Goal: Task Accomplishment & Management: Complete application form

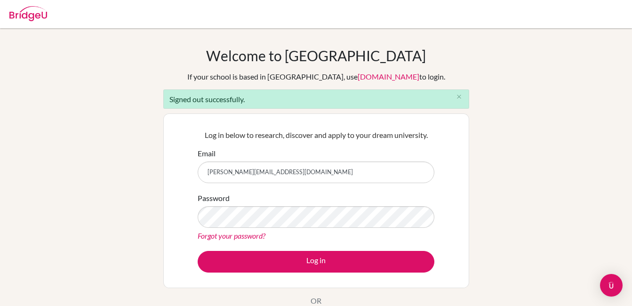
type input "[EMAIL_ADDRESS][DOMAIN_NAME]"
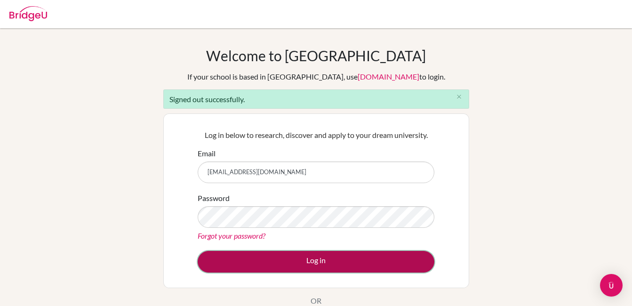
click at [320, 261] on button "Log in" at bounding box center [316, 262] width 237 height 22
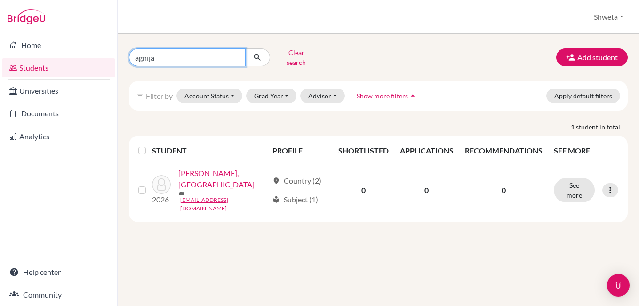
drag, startPoint x: 168, startPoint y: 52, endPoint x: 118, endPoint y: 81, distance: 58.0
click at [61, 58] on div "Home Students Universities Documents Analytics Help center Community Students o…" at bounding box center [319, 153] width 639 height 306
type input "[PERSON_NAME]"
click button "submit" at bounding box center [257, 57] width 25 height 18
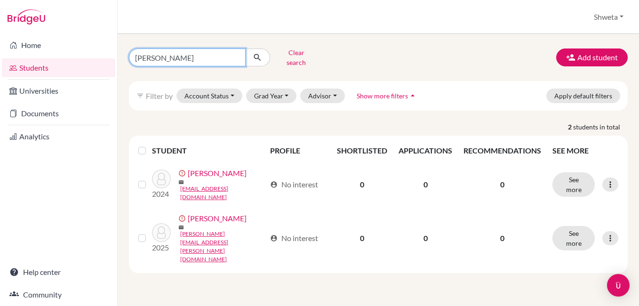
type input "[PERSON_NAME]"
click button "submit" at bounding box center [257, 57] width 25 height 18
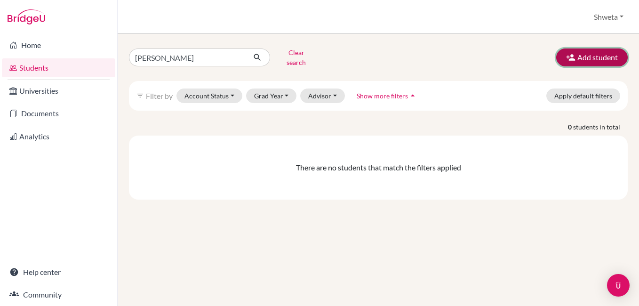
click at [579, 52] on button "Add student" at bounding box center [592, 57] width 72 height 18
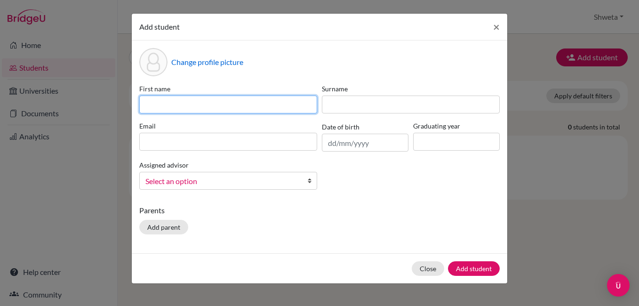
drag, startPoint x: 169, startPoint y: 100, endPoint x: 172, endPoint y: 109, distance: 10.0
click at [169, 102] on input at bounding box center [228, 105] width 178 height 18
type input "[PERSON_NAME]"
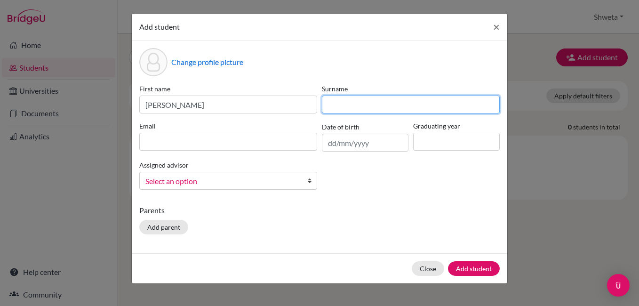
click at [343, 104] on input at bounding box center [411, 105] width 178 height 18
type input "[PERSON_NAME]"
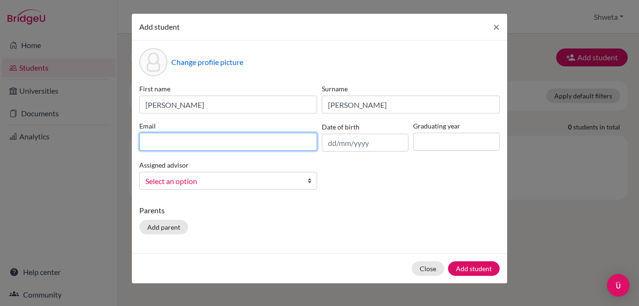
click at [189, 143] on input at bounding box center [228, 142] width 178 height 18
click at [190, 142] on input at bounding box center [228, 142] width 178 height 18
type input "[EMAIL_ADDRESS][DOMAIN_NAME]"
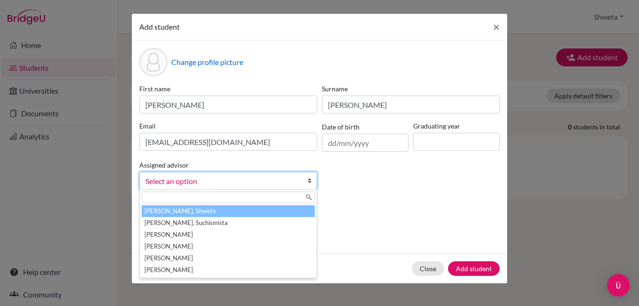
click at [250, 185] on span "Select an option" at bounding box center [221, 181] width 153 height 12
click at [242, 211] on li "[PERSON_NAME], Shweta" at bounding box center [228, 211] width 173 height 12
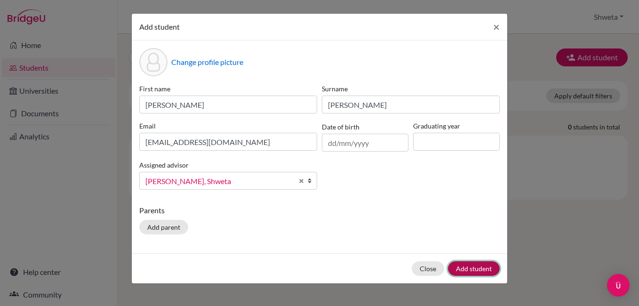
click at [475, 266] on button "Add student" at bounding box center [474, 268] width 52 height 15
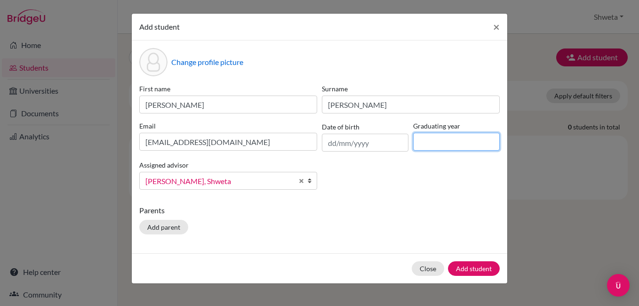
click at [432, 139] on input at bounding box center [456, 142] width 87 height 18
type input "2026"
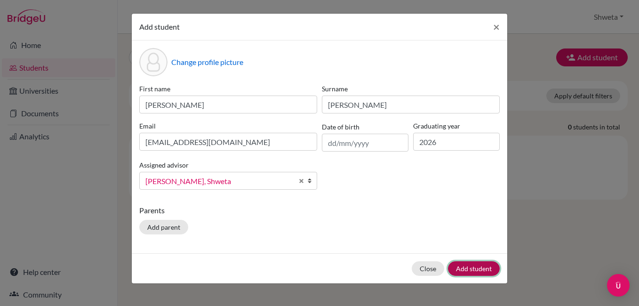
drag, startPoint x: 482, startPoint y: 271, endPoint x: 521, endPoint y: 269, distance: 39.6
click at [482, 271] on button "Add student" at bounding box center [474, 268] width 52 height 15
